Goal: Task Accomplishment & Management: Complete application form

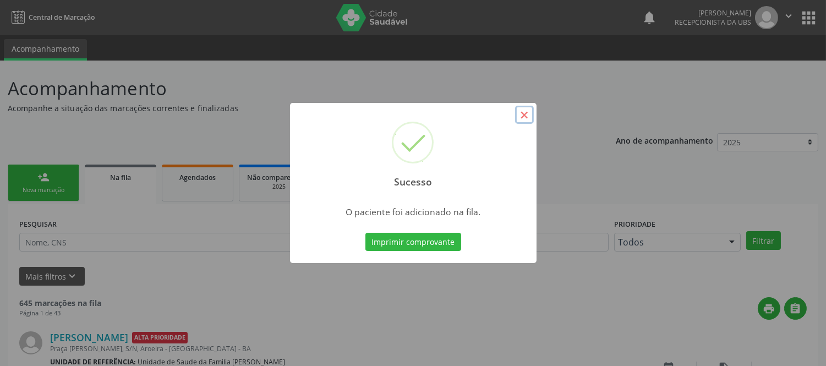
click at [520, 113] on button "×" at bounding box center [524, 115] width 19 height 19
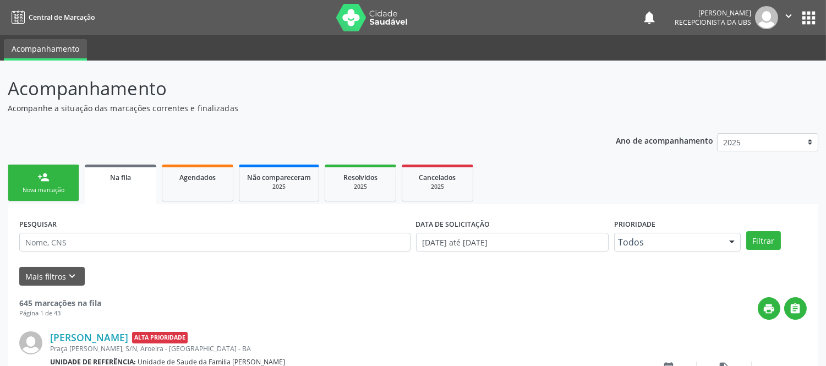
click at [54, 183] on link "person_add Nova marcação" at bounding box center [44, 183] width 72 height 37
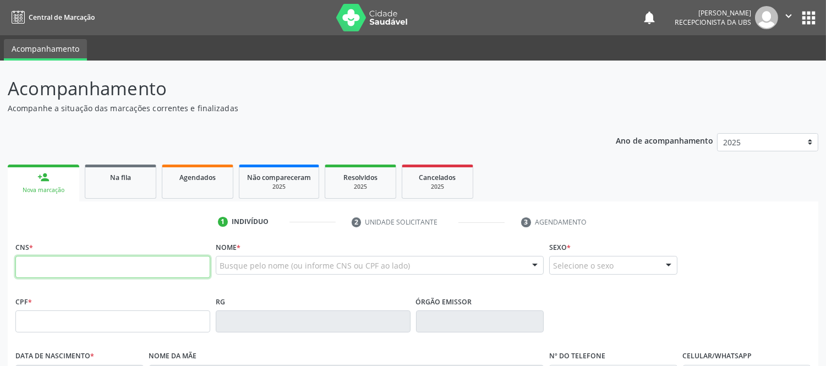
click at [84, 260] on input "text" at bounding box center [112, 267] width 195 height 22
type input "706 8052 0949 2423"
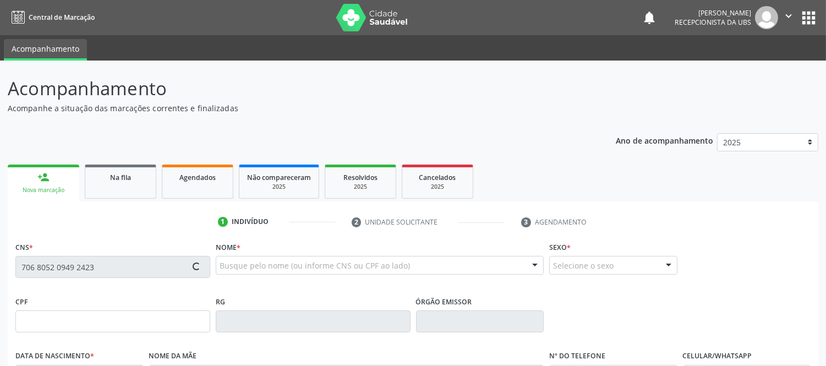
type input "527.661.015-00"
type input "[DATE]"
type input "[PERSON_NAME] de [PERSON_NAME]"
type input "[PHONE_NUMBER]"
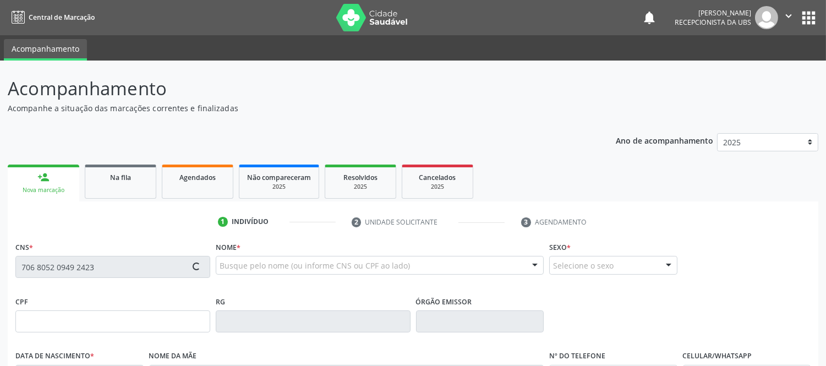
type input "S/N"
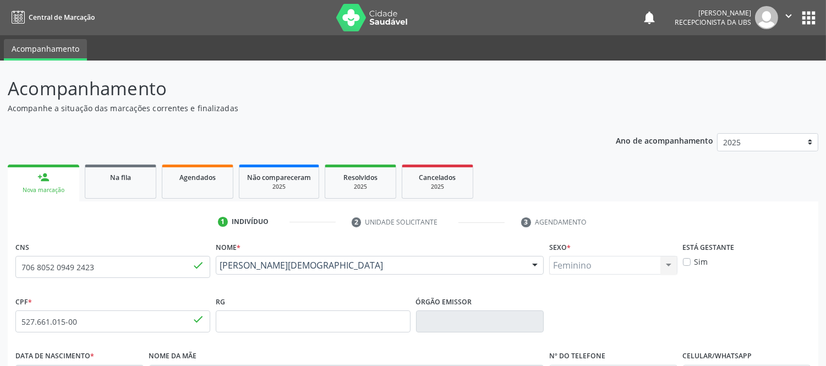
scroll to position [230, 0]
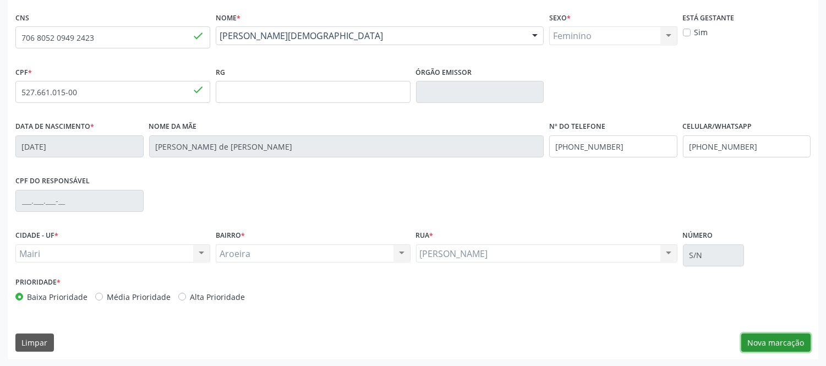
click at [771, 340] on button "Nova marcação" at bounding box center [776, 343] width 69 height 19
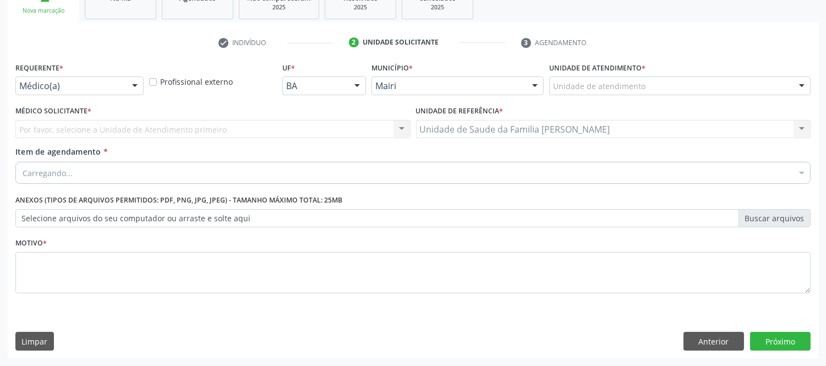
scroll to position [179, 0]
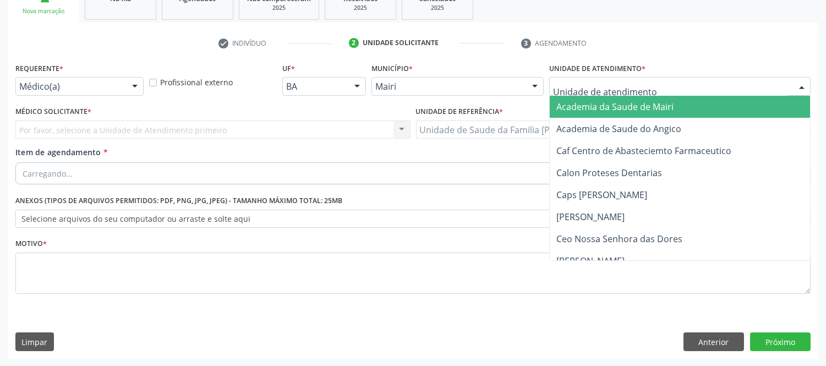
click at [807, 86] on div at bounding box center [802, 87] width 17 height 19
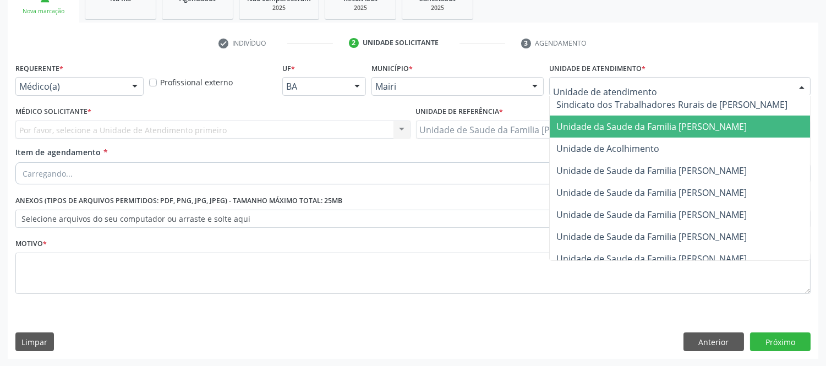
scroll to position [813, 0]
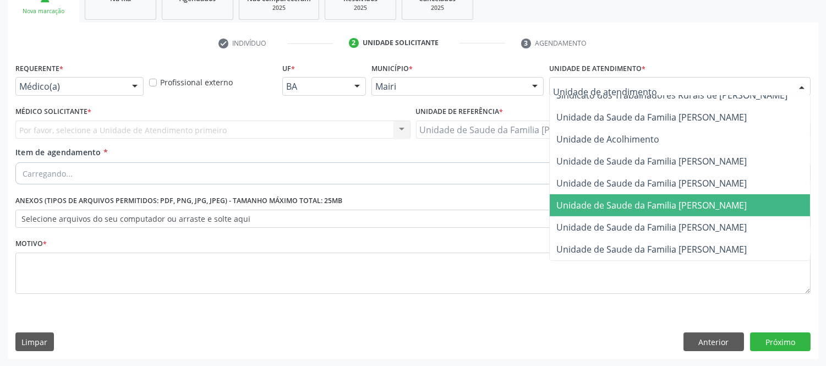
click at [709, 199] on span "Unidade de Saude da Familia [PERSON_NAME]" at bounding box center [652, 205] width 191 height 12
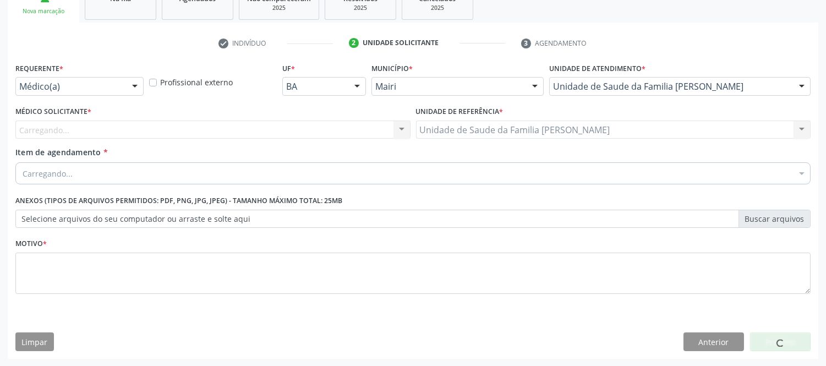
click at [206, 167] on div "Carregando..." at bounding box center [413, 173] width 796 height 22
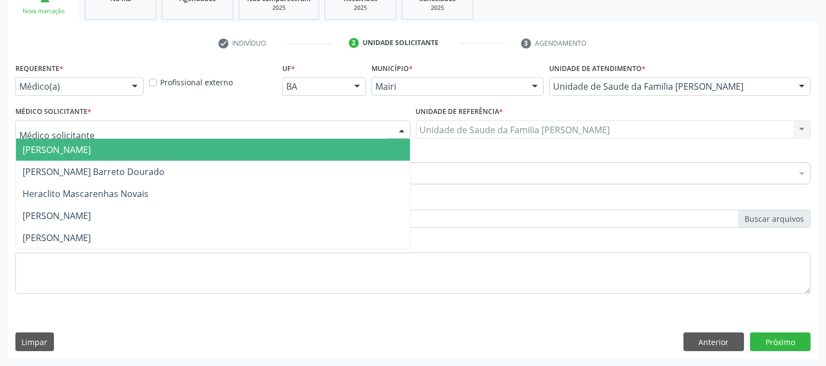
click at [132, 124] on div at bounding box center [212, 130] width 395 height 19
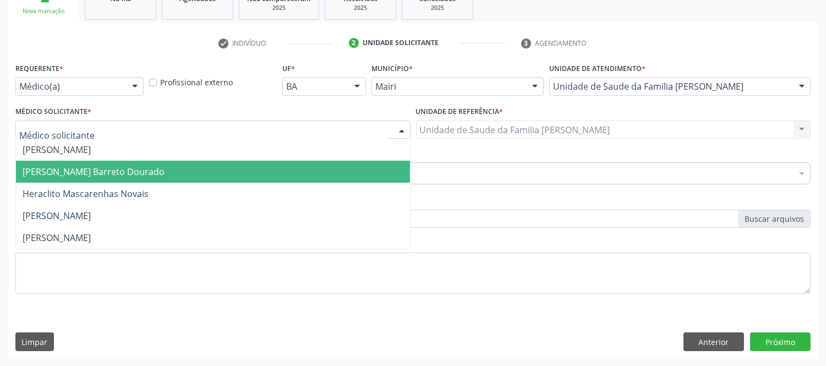
click at [67, 173] on span "[PERSON_NAME] Barreto Dourado" at bounding box center [94, 172] width 142 height 12
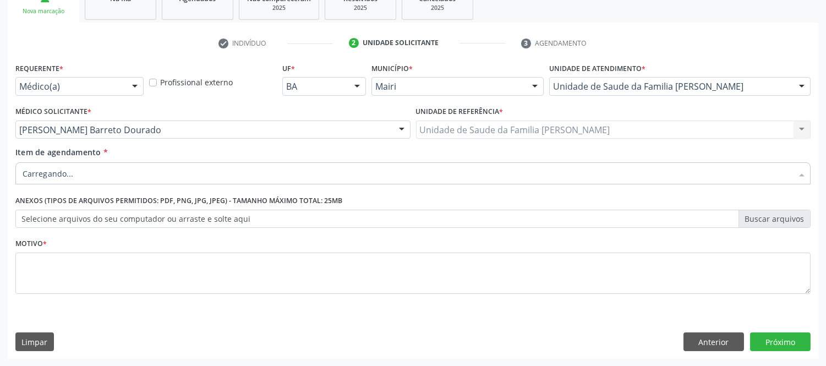
click at [72, 172] on div at bounding box center [413, 173] width 796 height 22
click at [72, 175] on input "Item de agendamento *" at bounding box center [408, 173] width 770 height 22
click at [66, 178] on input "Item de agendamento *" at bounding box center [408, 173] width 770 height 22
click at [86, 195] on span "Não há nenhuma opção para ser exibida." at bounding box center [413, 195] width 794 height 22
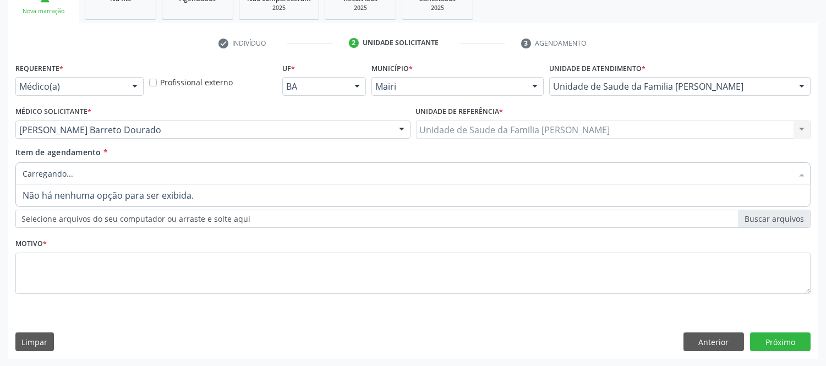
click at [95, 177] on input "Item de agendamento *" at bounding box center [408, 173] width 770 height 22
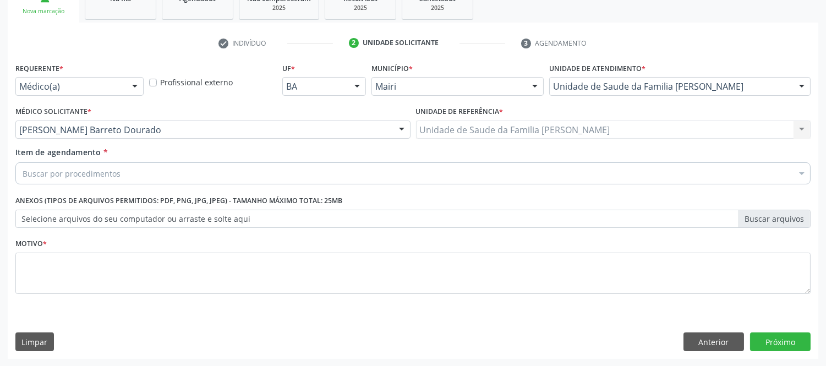
click at [192, 166] on div "Buscar por procedimentos" at bounding box center [413, 173] width 796 height 22
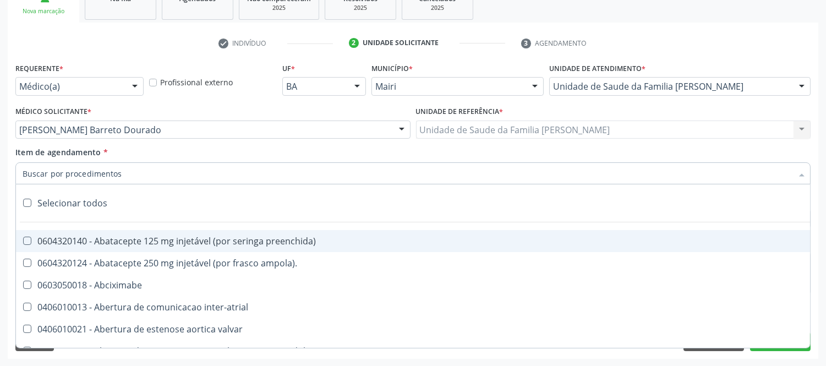
click at [146, 172] on input "Item de agendamento *" at bounding box center [408, 173] width 770 height 22
type input "#"
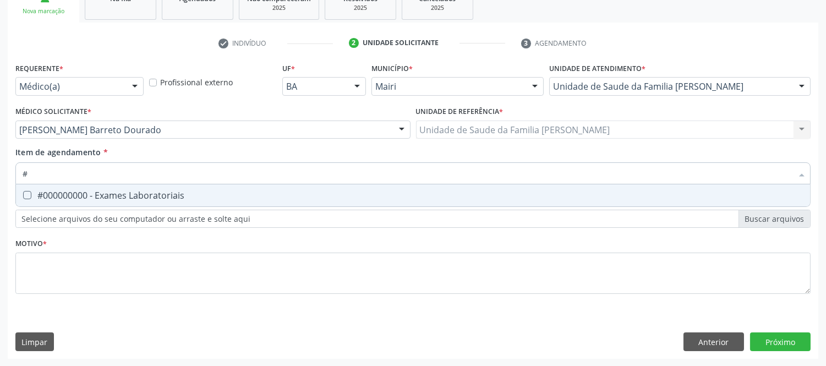
click at [202, 196] on div "#000000000 - Exames Laboratoriais" at bounding box center [413, 195] width 781 height 9
checkbox Laboratoriais "true"
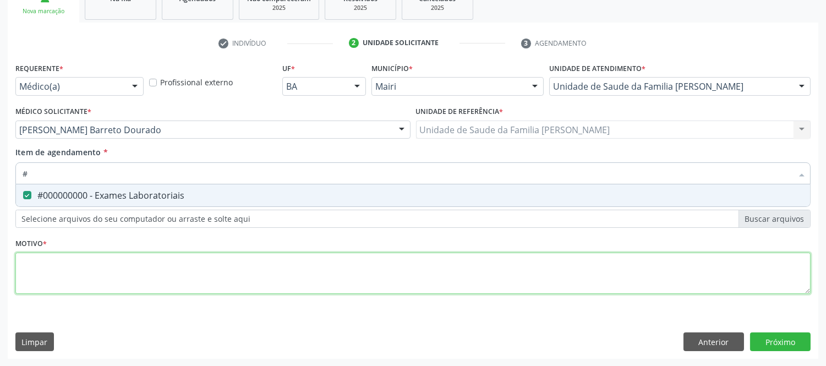
click at [207, 279] on div "Requerente * Médico(a) Médico(a) Enfermeiro(a) Paciente Nenhum resultado encont…" at bounding box center [413, 184] width 796 height 249
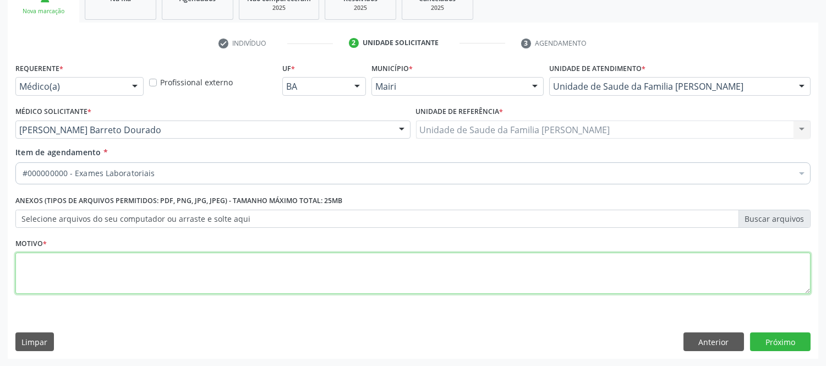
click at [202, 277] on div "Requerente * Médico(a) Médico(a) Enfermeiro(a) Paciente Nenhum resultado encont…" at bounding box center [413, 184] width 796 height 249
click at [202, 277] on textarea at bounding box center [413, 274] width 796 height 42
type textarea "AVALIAÇAO"
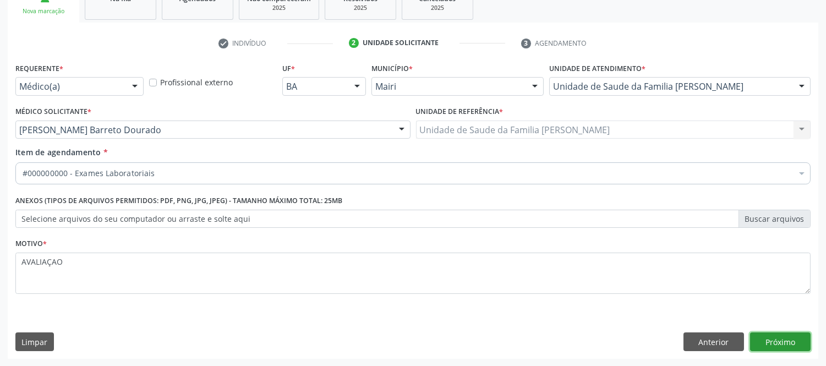
click at [788, 338] on button "Próximo" at bounding box center [780, 342] width 61 height 19
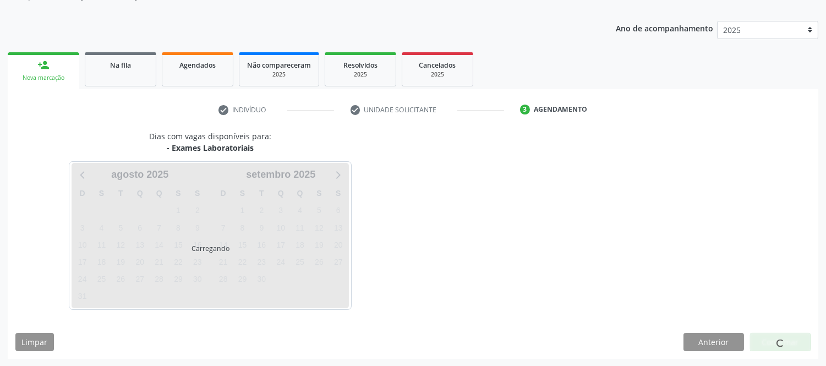
scroll to position [145, 0]
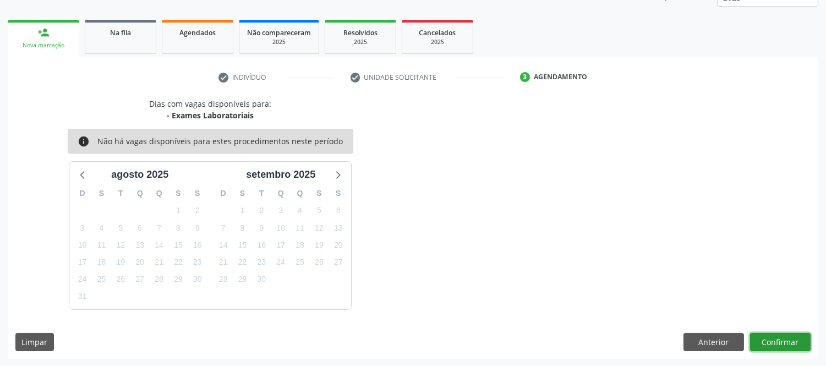
click at [786, 343] on button "Confirmar" at bounding box center [780, 342] width 61 height 19
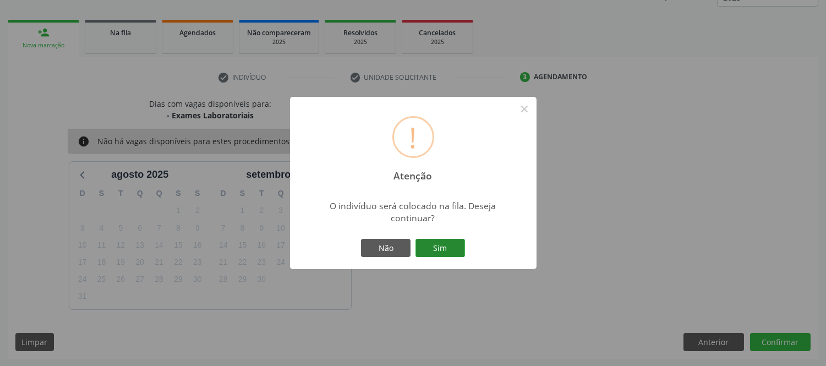
click at [441, 246] on button "Sim" at bounding box center [441, 248] width 50 height 19
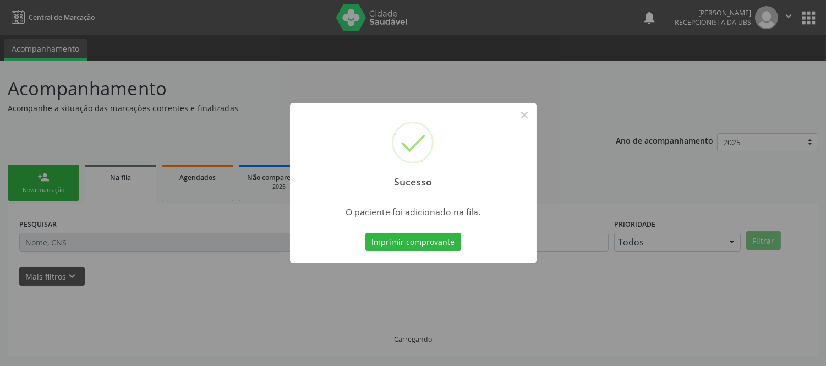
scroll to position [0, 0]
